Goal: Transaction & Acquisition: Purchase product/service

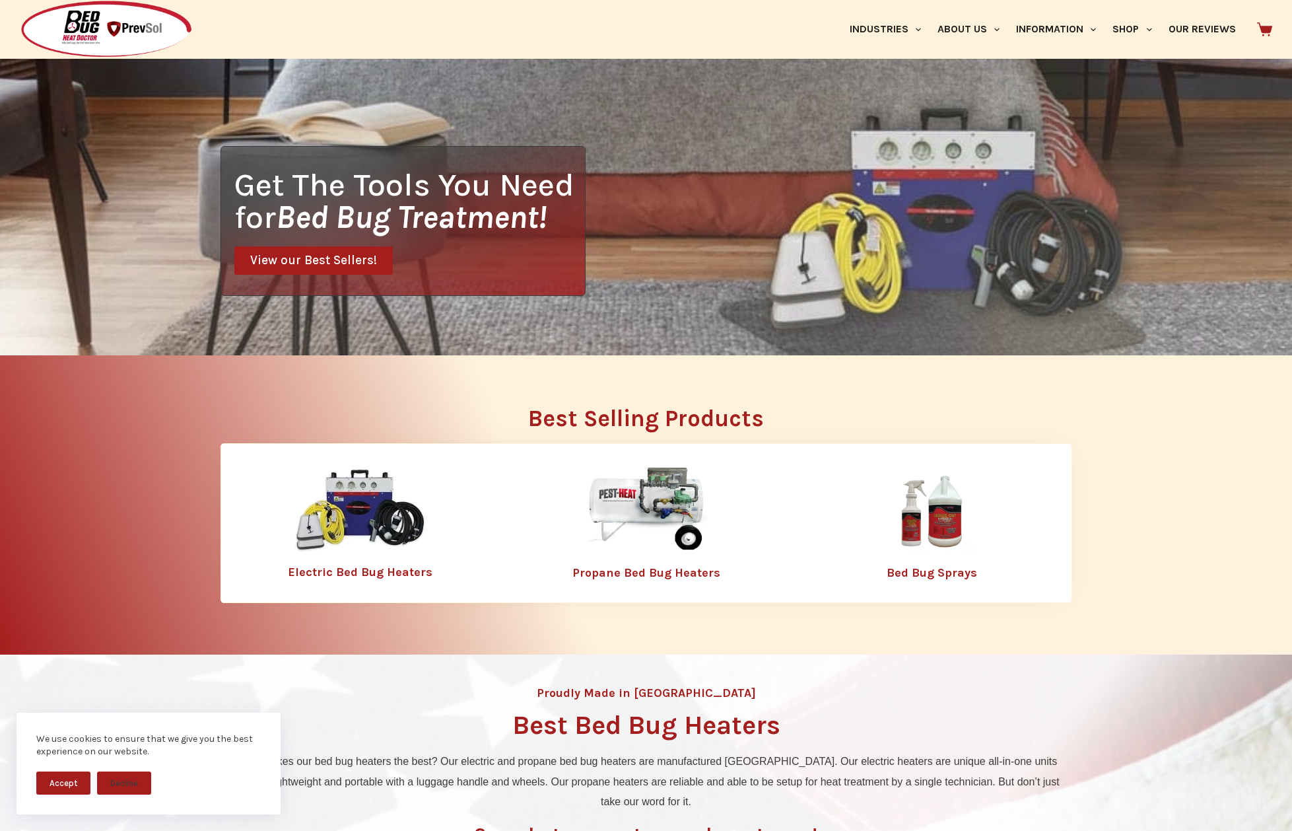
click at [402, 531] on img at bounding box center [360, 509] width 132 height 85
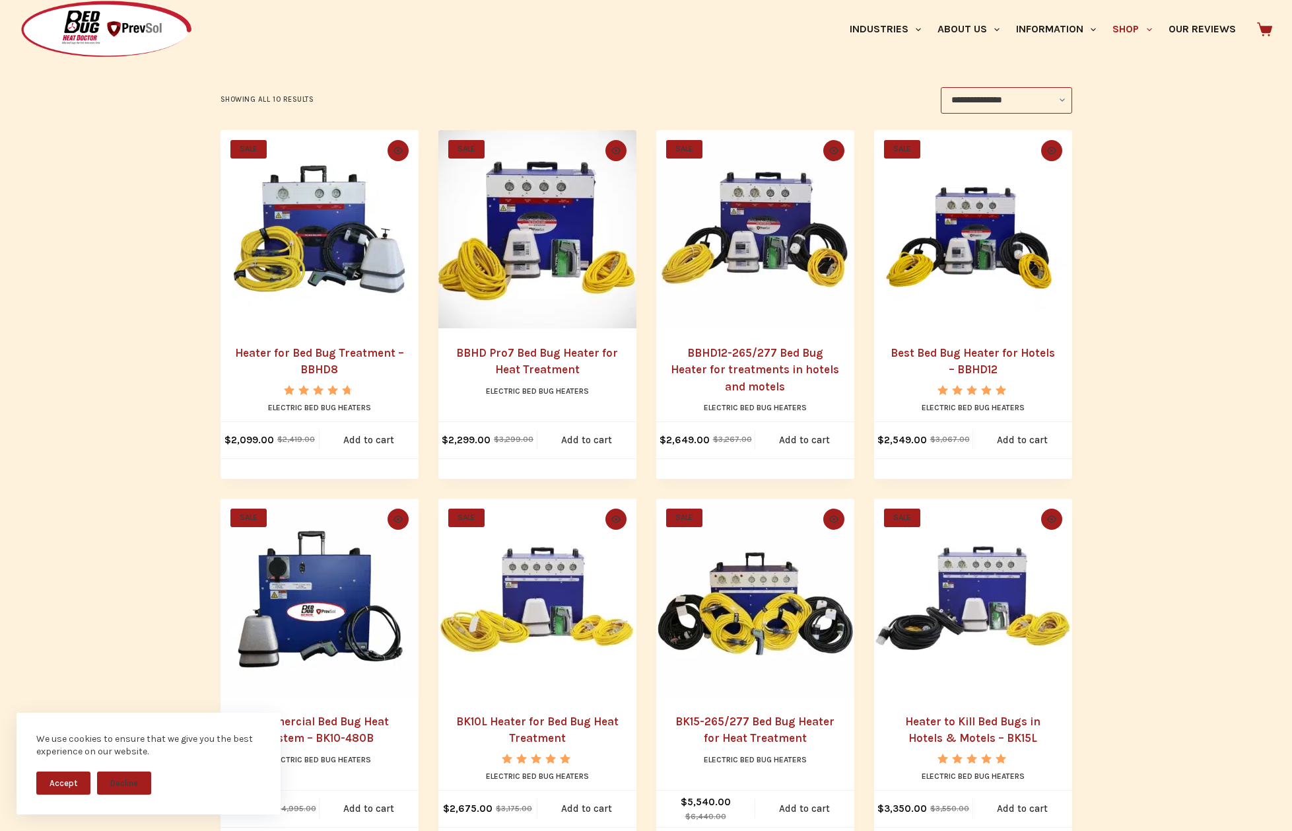
scroll to position [264, 0]
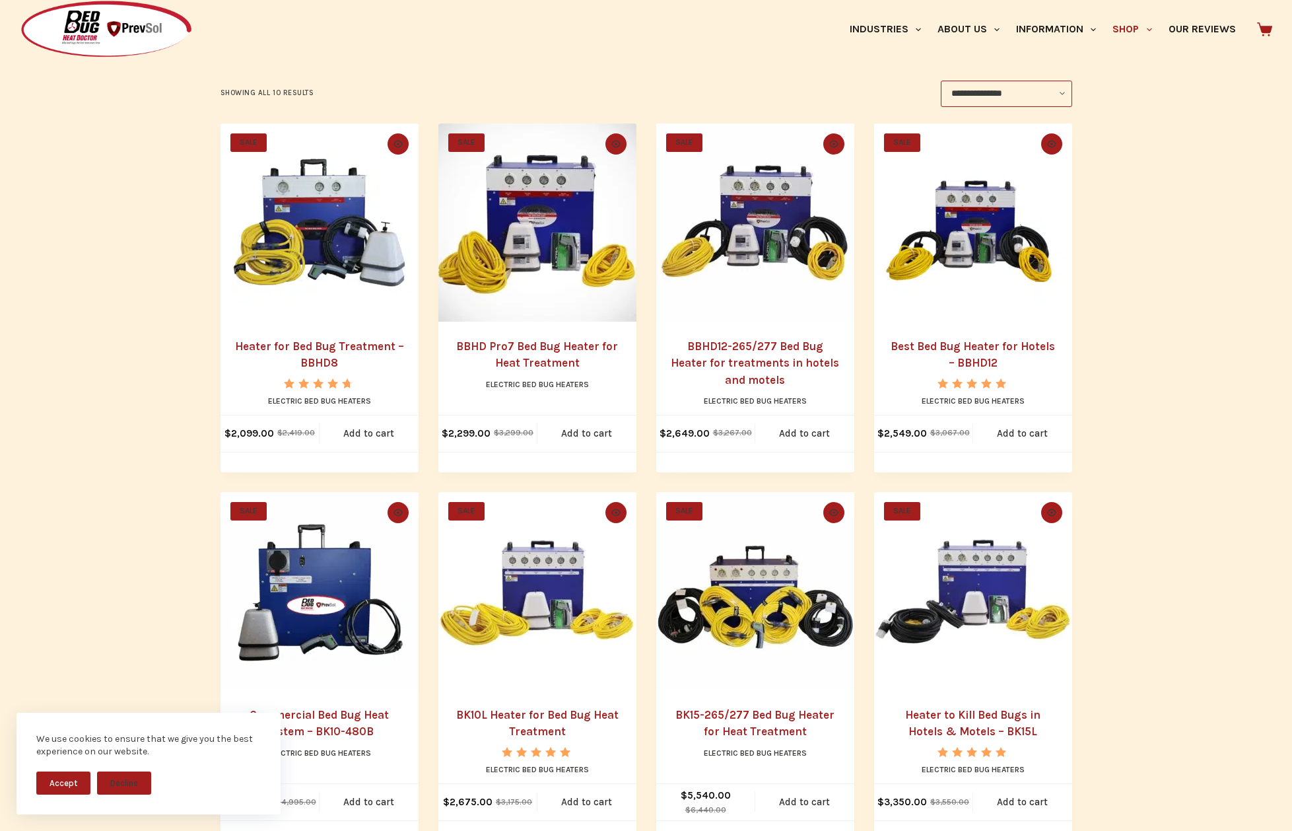
click at [598, 188] on img "BBHD Pro7 Bed Bug Heater for Heat Treatment" at bounding box center [537, 222] width 198 height 198
